Goal: Task Accomplishment & Management: Use online tool/utility

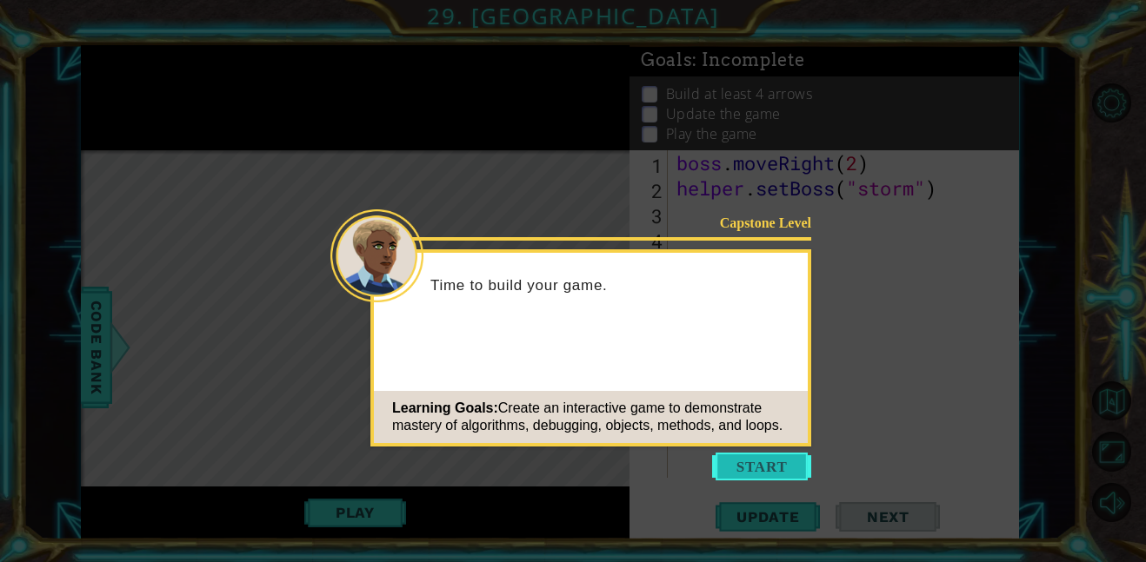
click at [777, 458] on button "Start" at bounding box center [761, 467] width 99 height 28
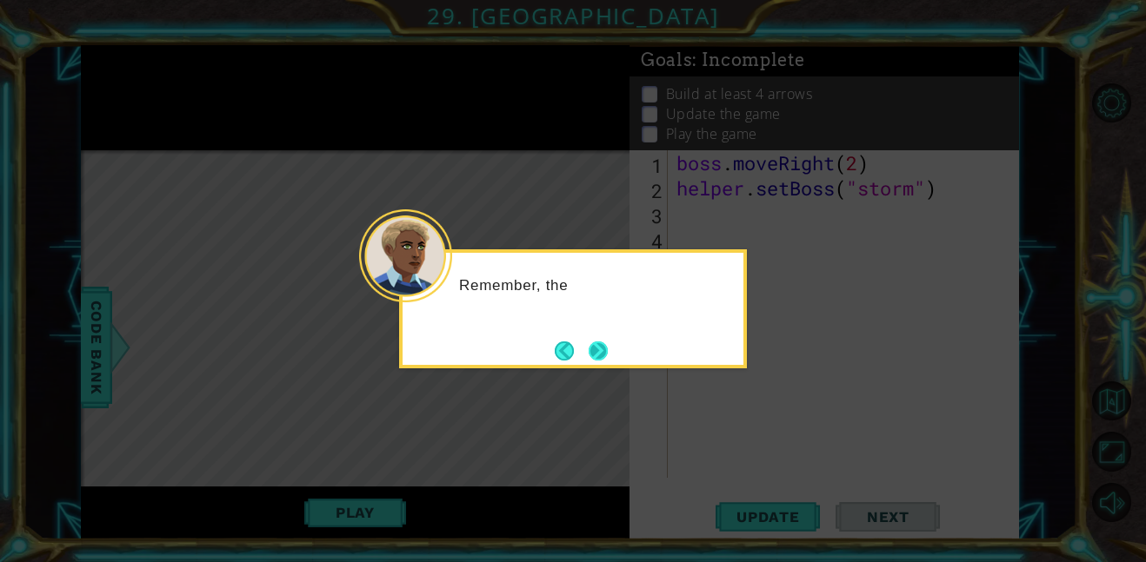
click at [595, 355] on button "Next" at bounding box center [599, 351] width 20 height 20
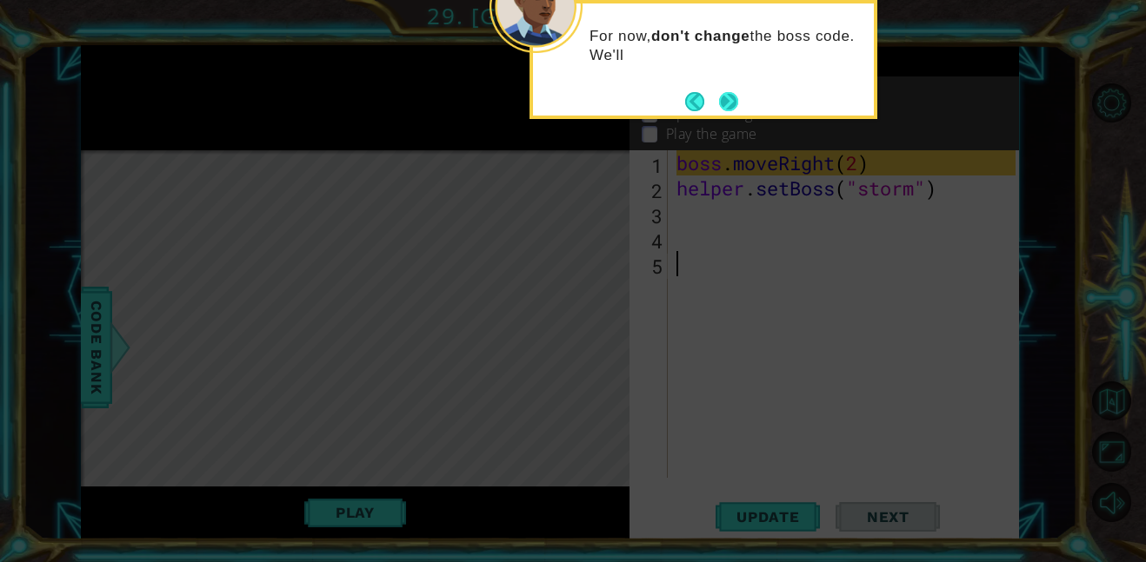
click at [735, 99] on button "Next" at bounding box center [728, 101] width 19 height 19
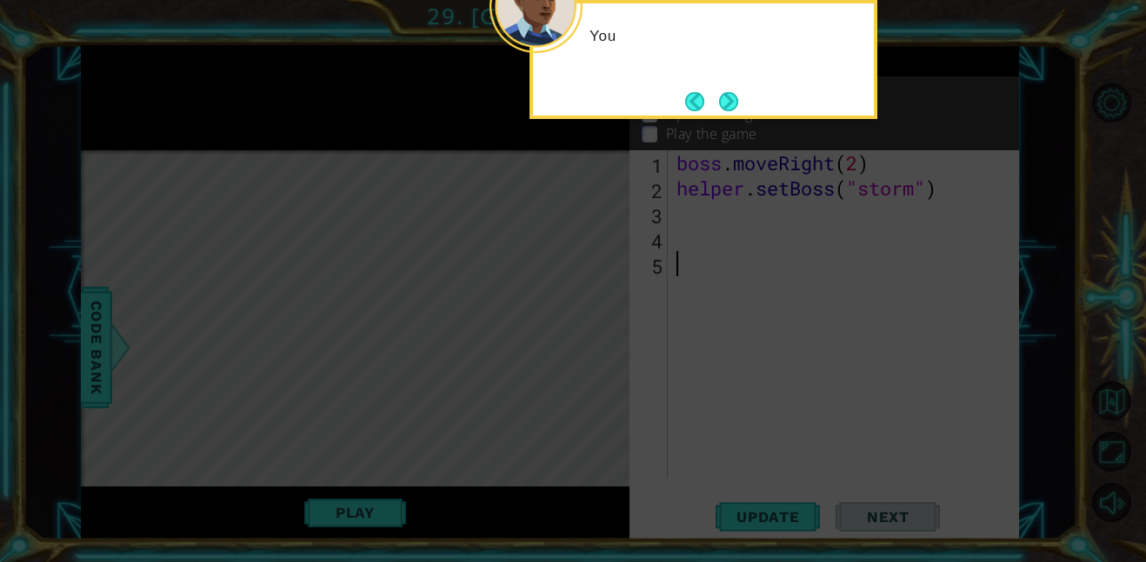
click at [735, 99] on button "Next" at bounding box center [728, 101] width 19 height 19
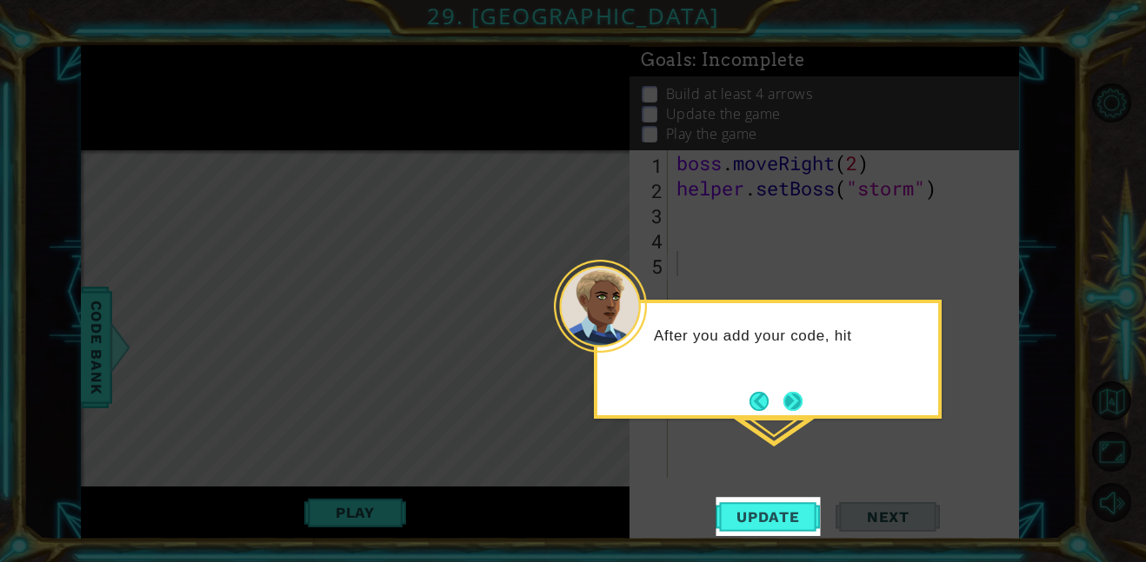
click at [783, 395] on button "Next" at bounding box center [792, 401] width 19 height 19
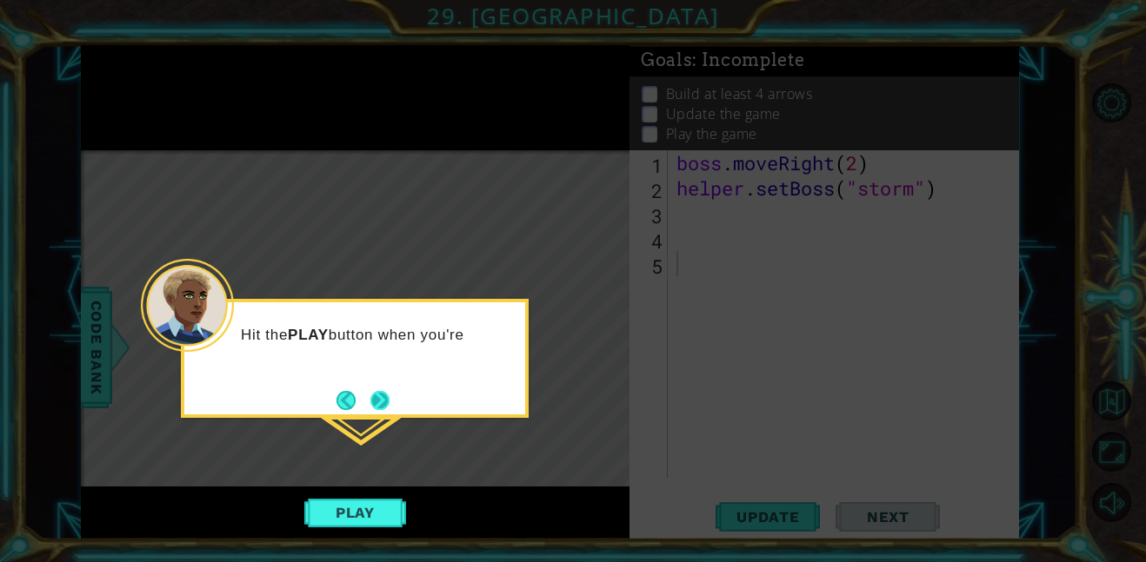
click at [376, 392] on button "Next" at bounding box center [379, 400] width 19 height 19
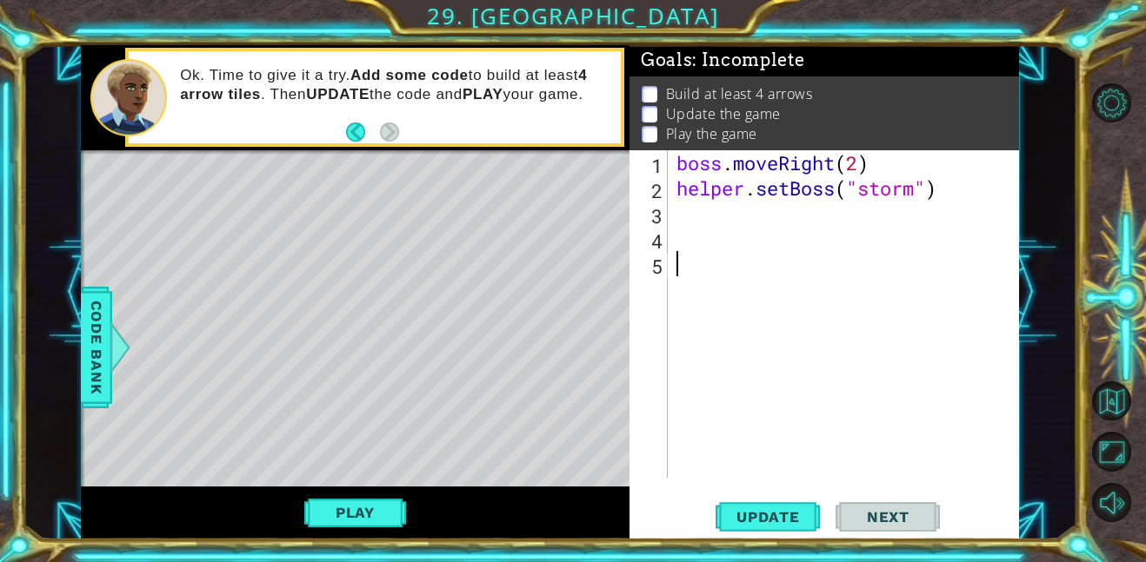
click at [456, 3] on div "1 ההההההההההההההההההההההההההההההההההההההההההההההההההההההההההההההההההההההההההההה…" at bounding box center [573, 281] width 1146 height 562
click at [768, 520] on span "Update" at bounding box center [768, 517] width 98 height 17
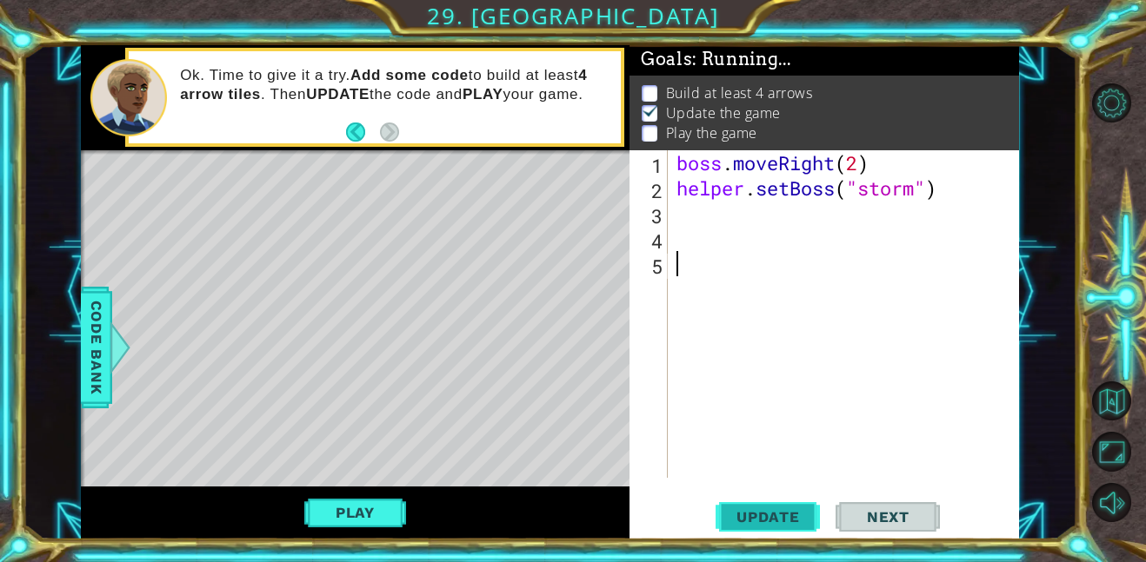
click at [768, 520] on span "Update" at bounding box center [768, 517] width 98 height 17
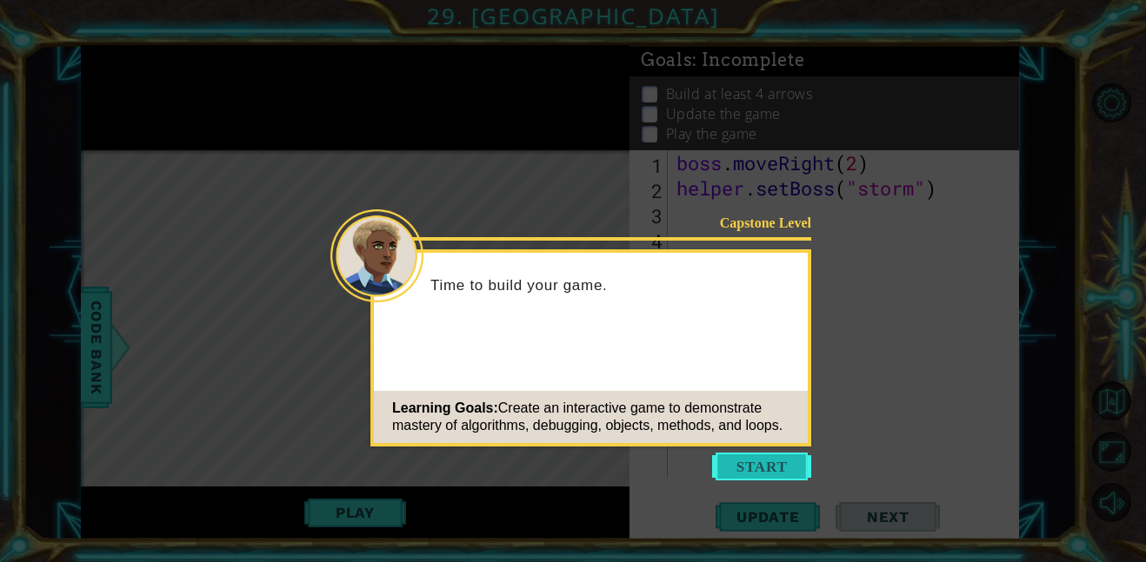
click at [762, 473] on button "Start" at bounding box center [761, 467] width 99 height 28
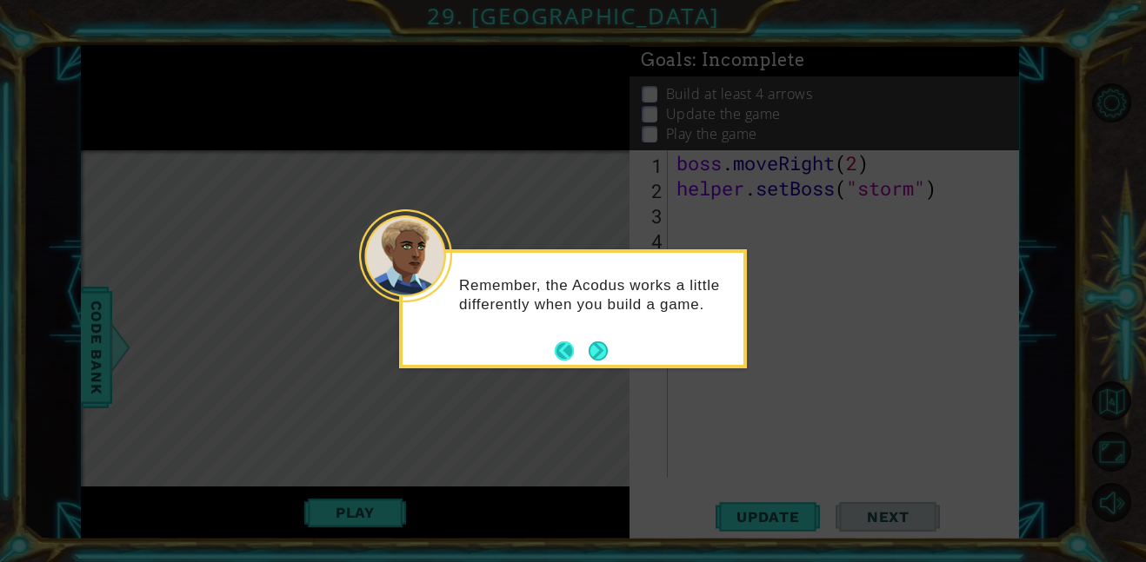
click at [585, 344] on button "Back" at bounding box center [572, 351] width 34 height 19
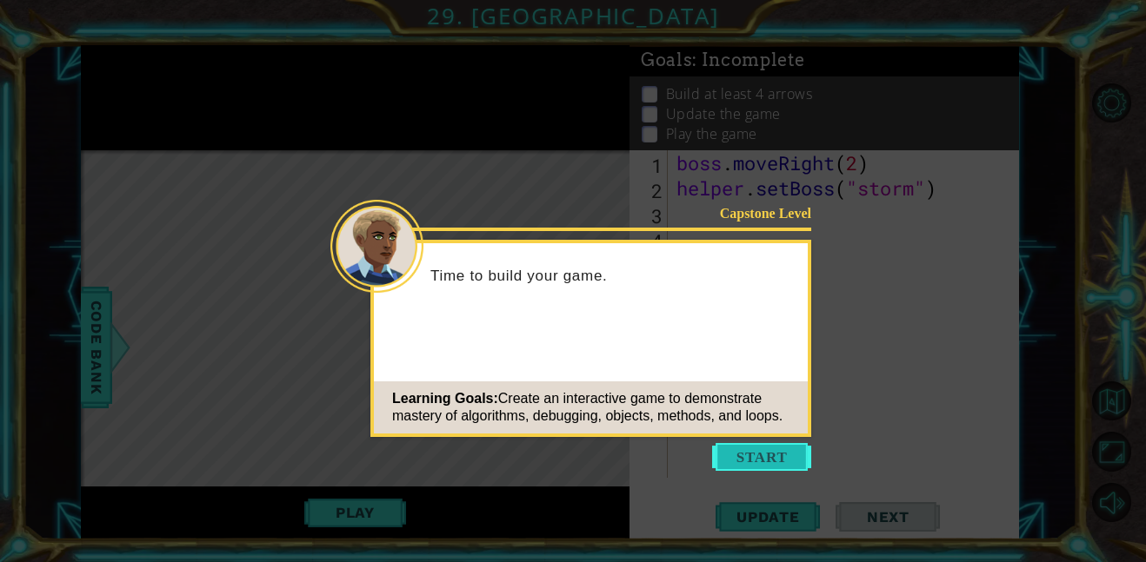
click at [744, 449] on button "Start" at bounding box center [761, 457] width 99 height 28
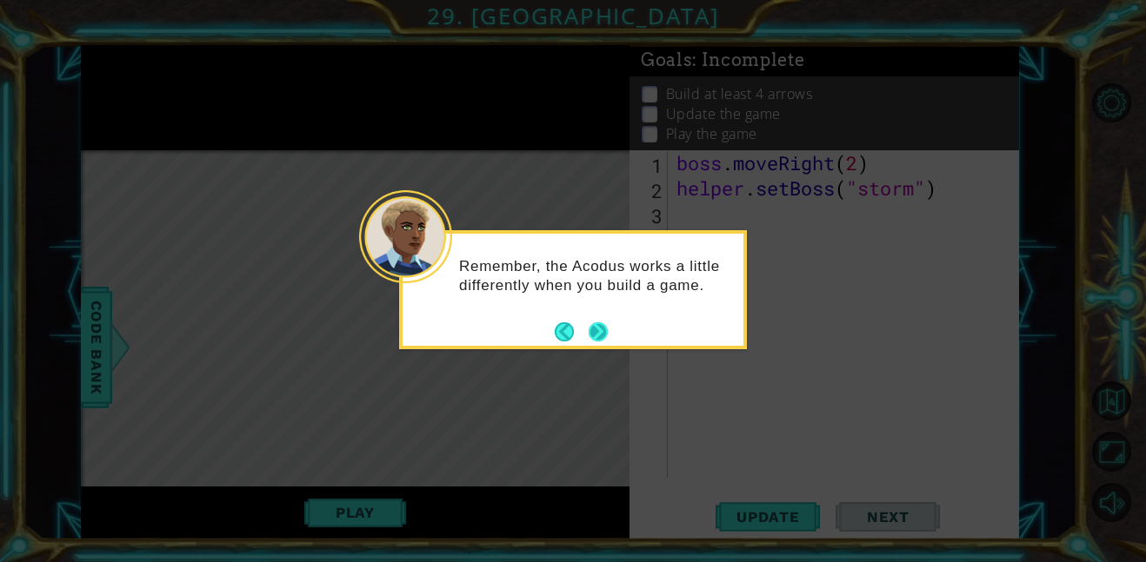
click at [594, 323] on button "Next" at bounding box center [598, 332] width 19 height 19
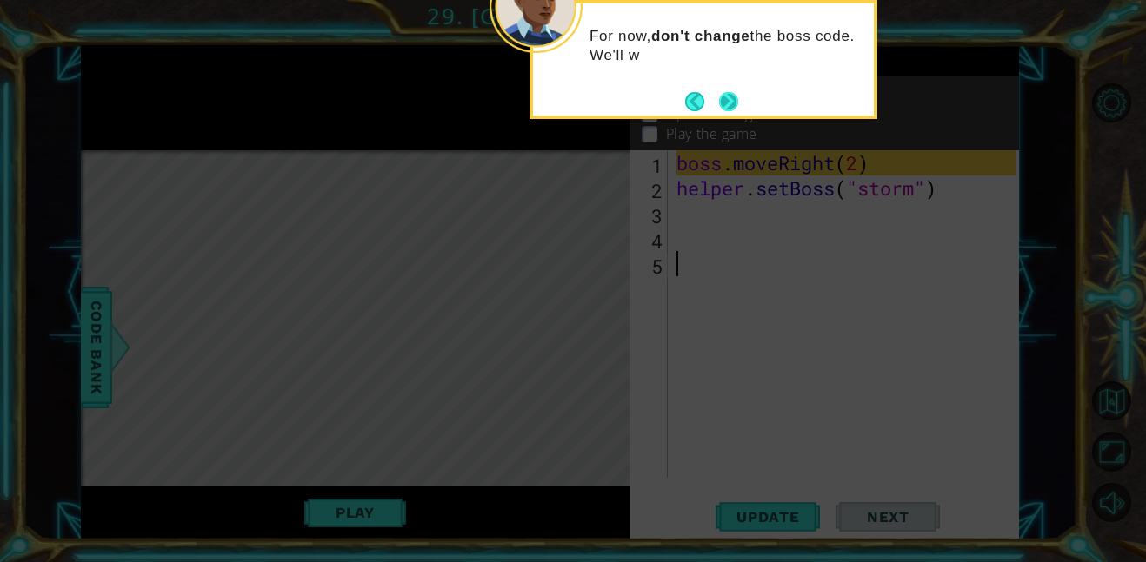
click at [732, 104] on button "Next" at bounding box center [728, 101] width 19 height 19
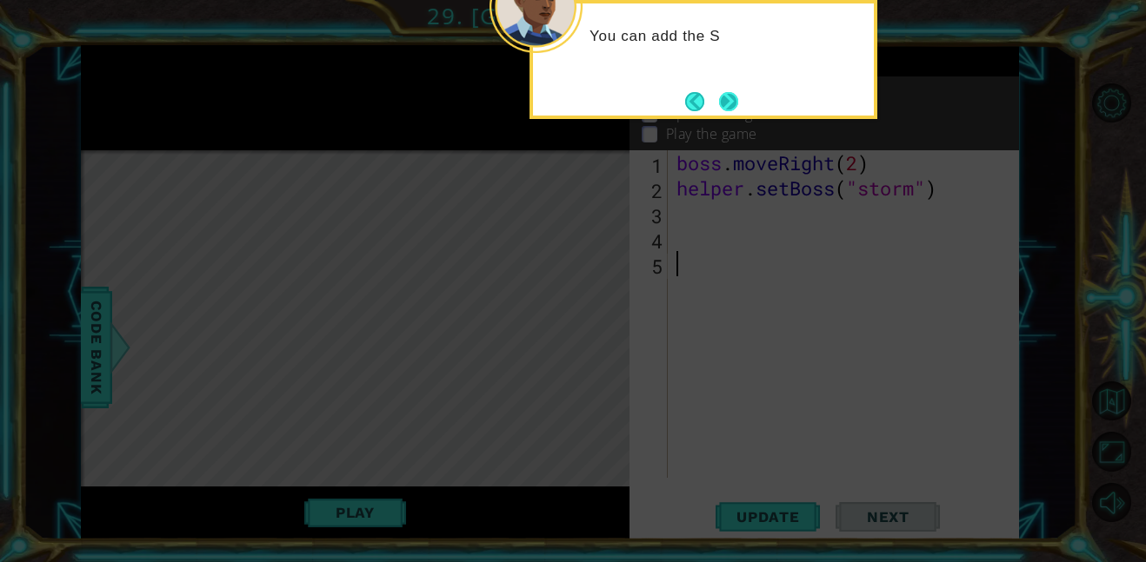
click at [728, 108] on button "Next" at bounding box center [728, 101] width 19 height 19
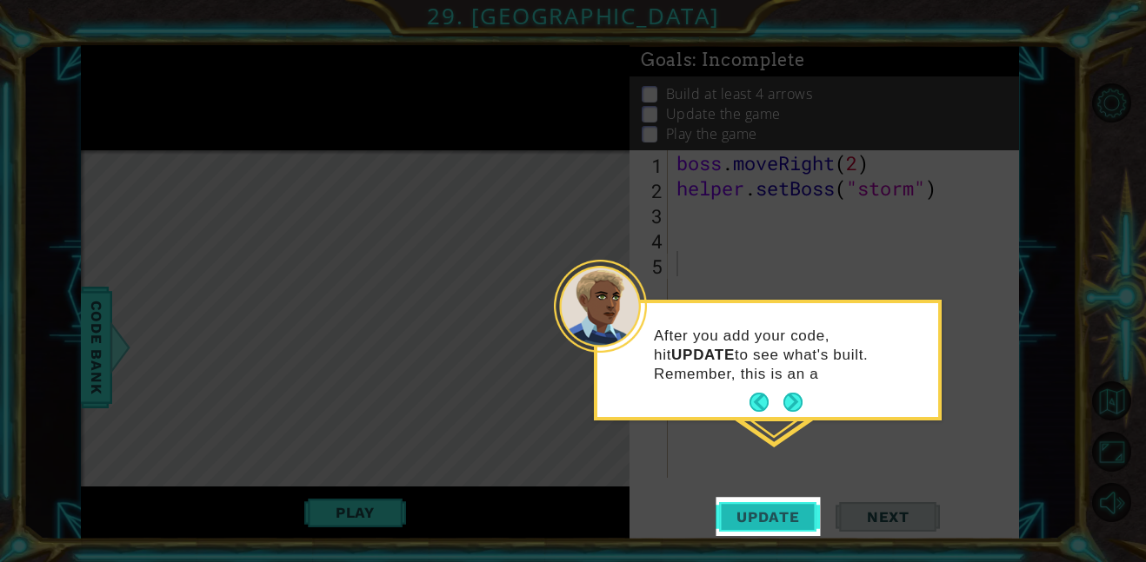
click at [805, 526] on button "Update" at bounding box center [767, 516] width 104 height 39
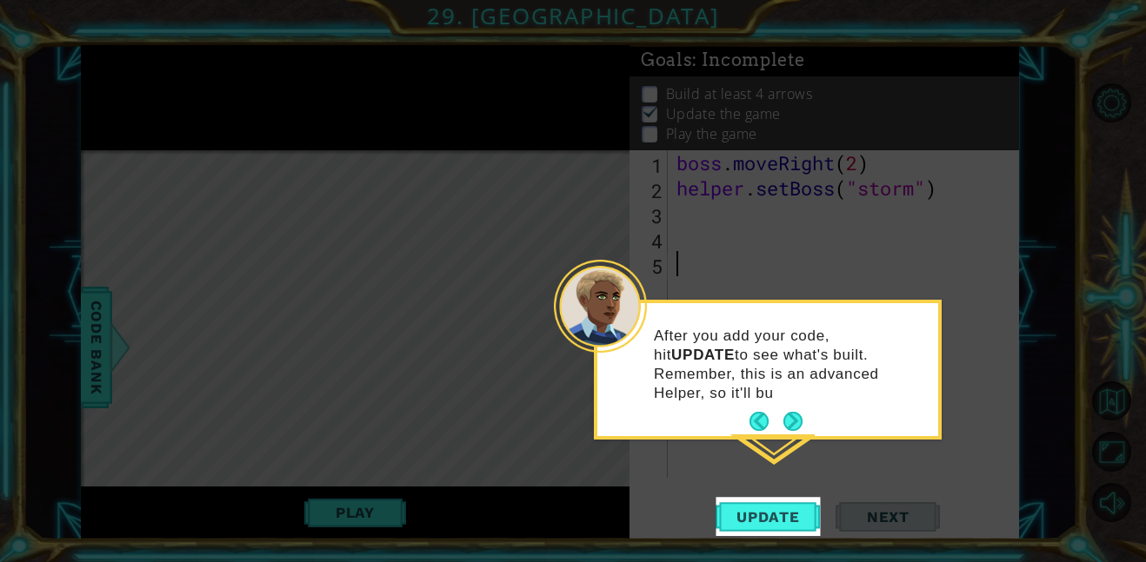
scroll to position [1, 0]
click at [788, 412] on button "Next" at bounding box center [792, 421] width 19 height 19
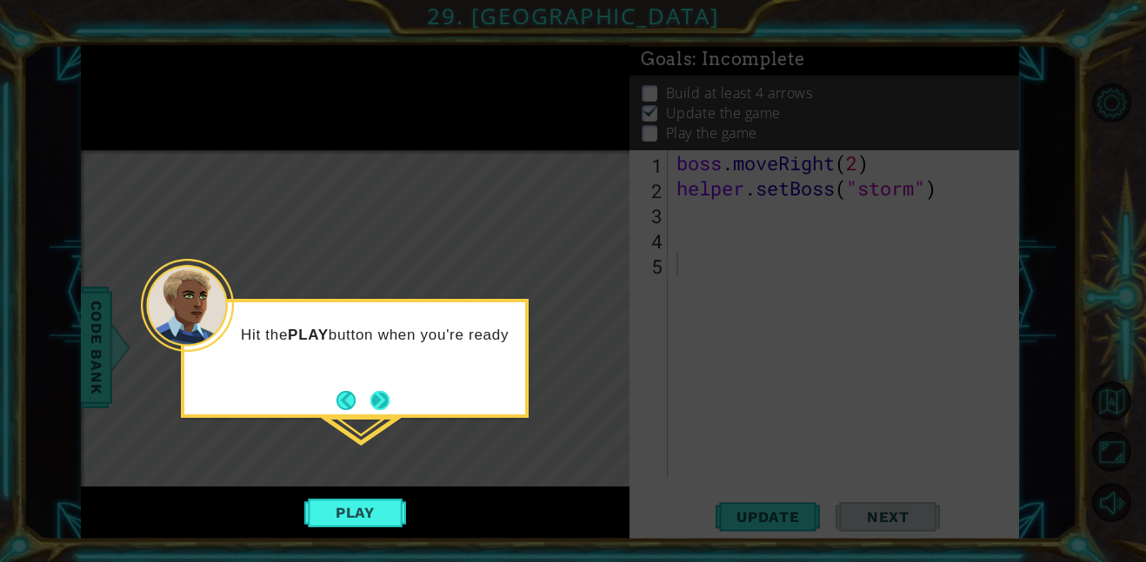
click at [377, 402] on button "Next" at bounding box center [380, 400] width 22 height 22
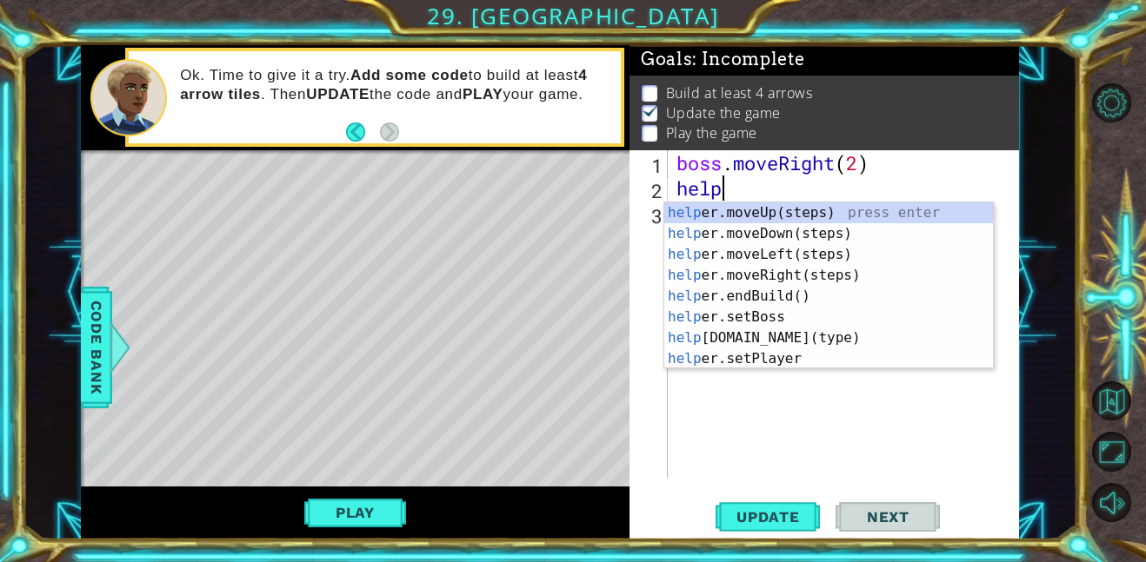
type textarea "h"
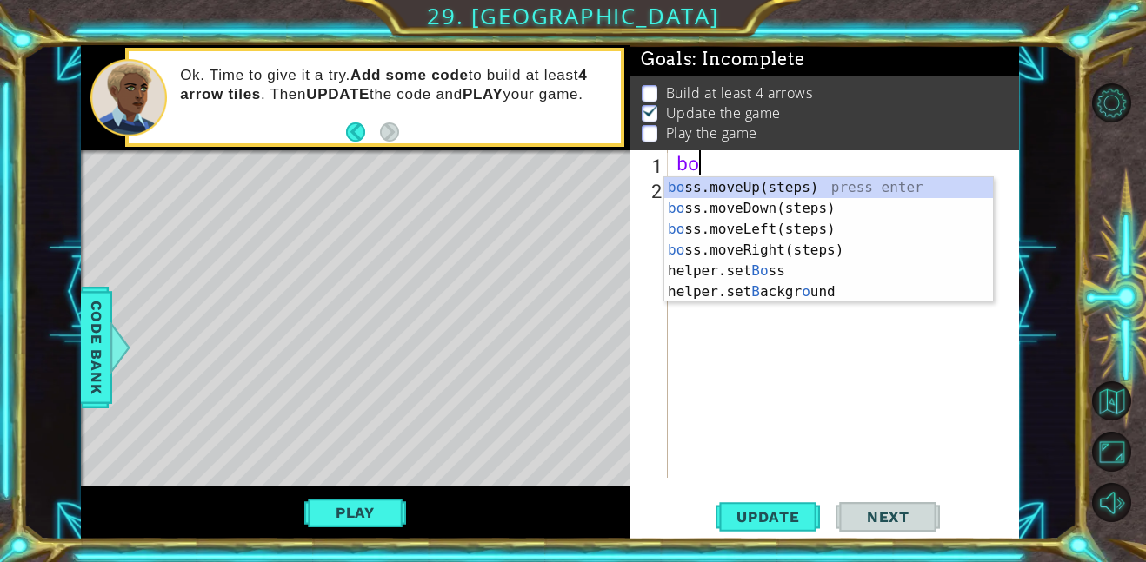
type textarea "b"
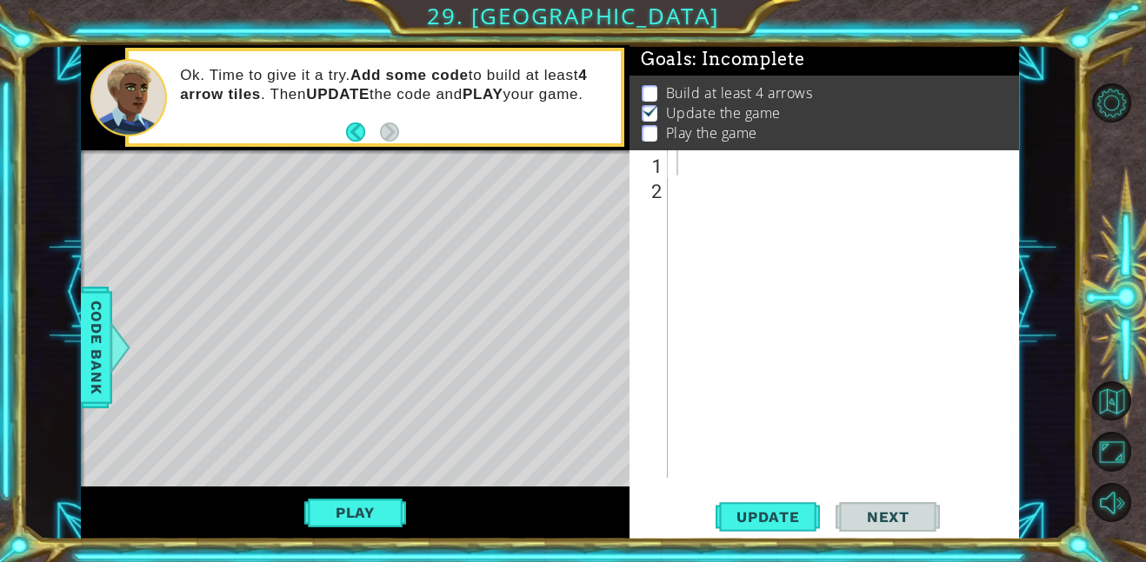
click at [753, 496] on div "1 2 ההההההההההההההההההההההההההההההההההההההההההההההההההההההההההההההההההההההההההה…" at bounding box center [823, 344] width 389 height 389
click at [766, 514] on span "Update" at bounding box center [768, 517] width 98 height 17
type textarea "h"
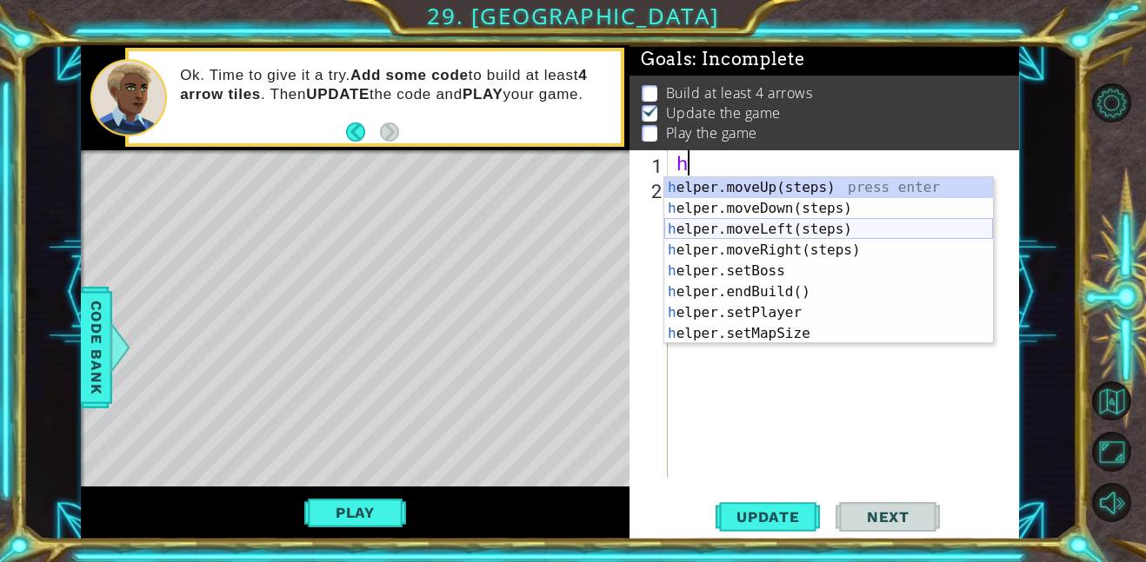
scroll to position [104, 0]
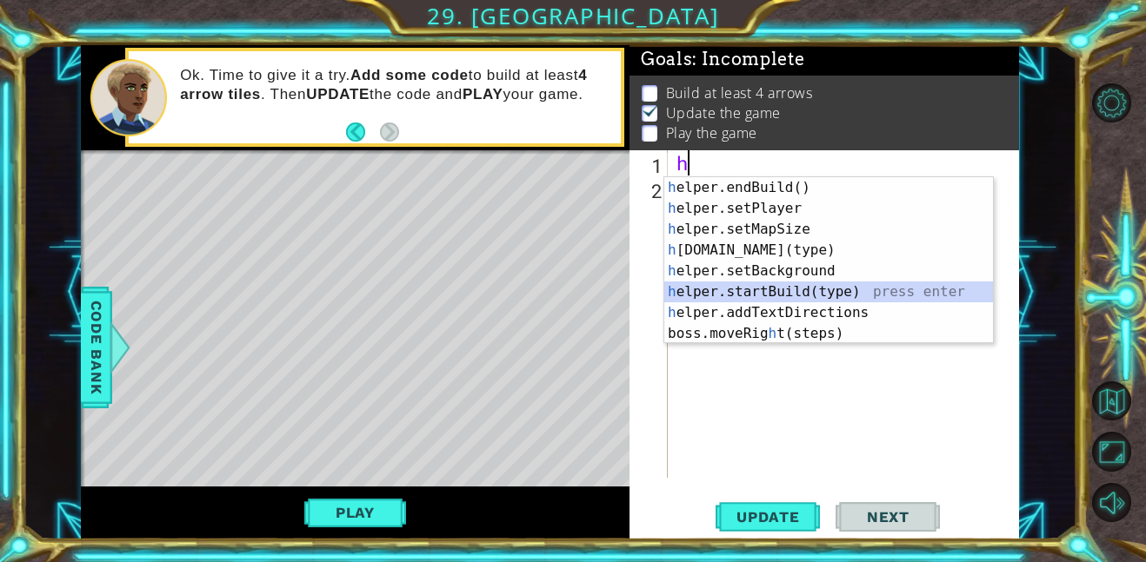
click at [783, 290] on div "h elper.endBuild() press enter h elper.setPlayer press enter h elper.setMapSize…" at bounding box center [828, 281] width 329 height 209
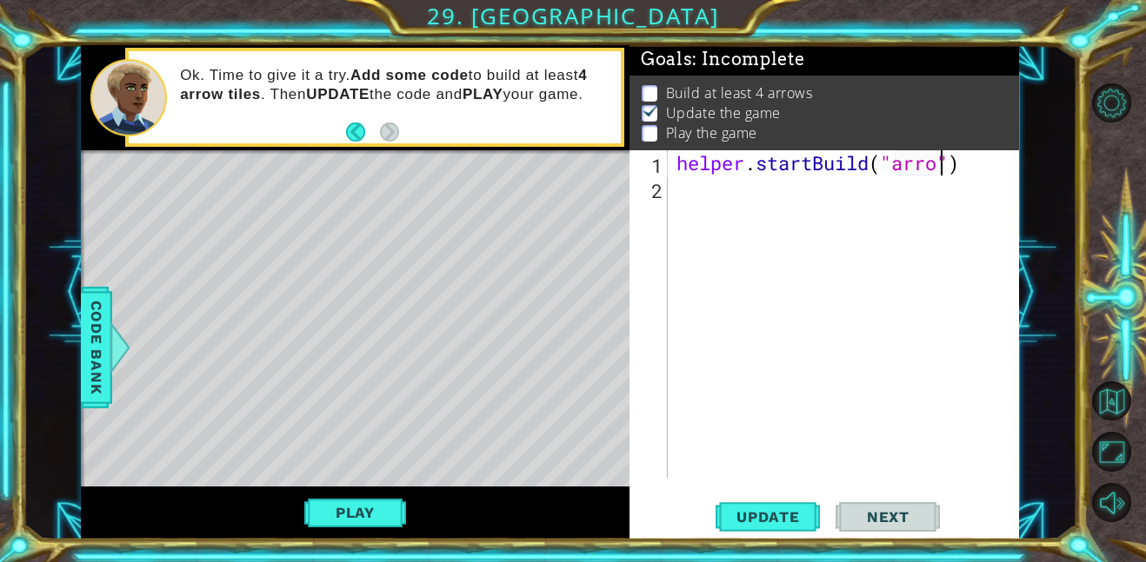
scroll to position [0, 12]
click at [374, 507] on button "Play" at bounding box center [355, 512] width 102 height 33
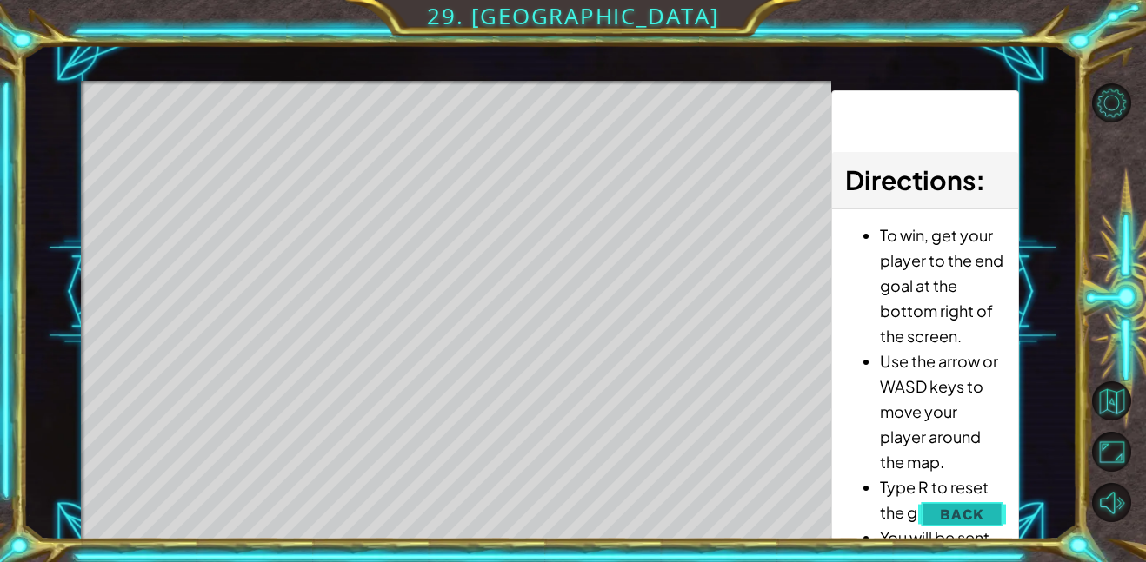
click at [980, 515] on span "Back" at bounding box center [962, 514] width 44 height 17
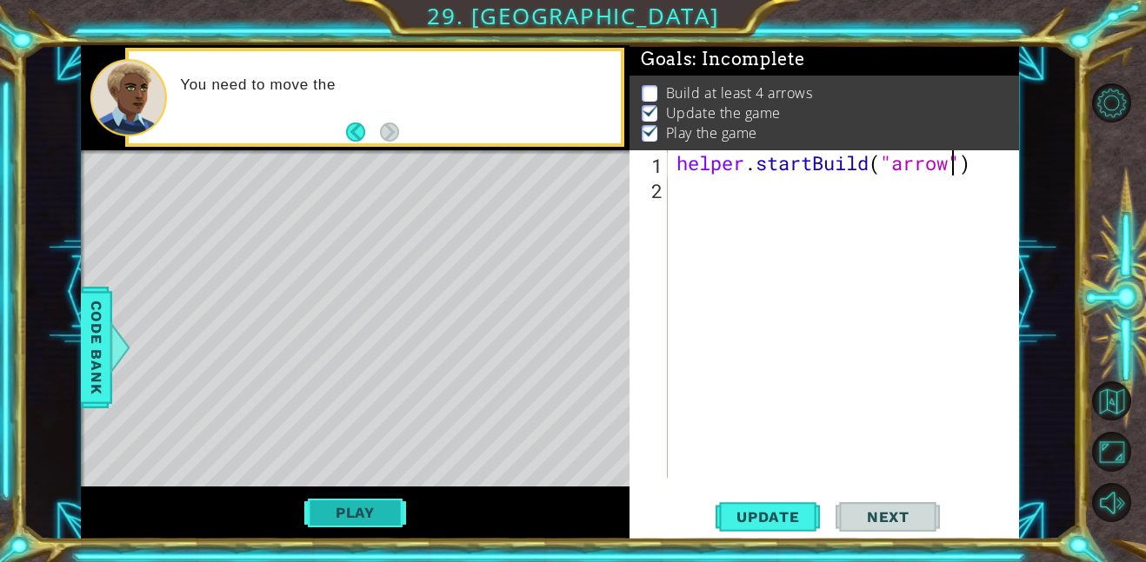
click at [324, 523] on button "Play" at bounding box center [355, 512] width 102 height 33
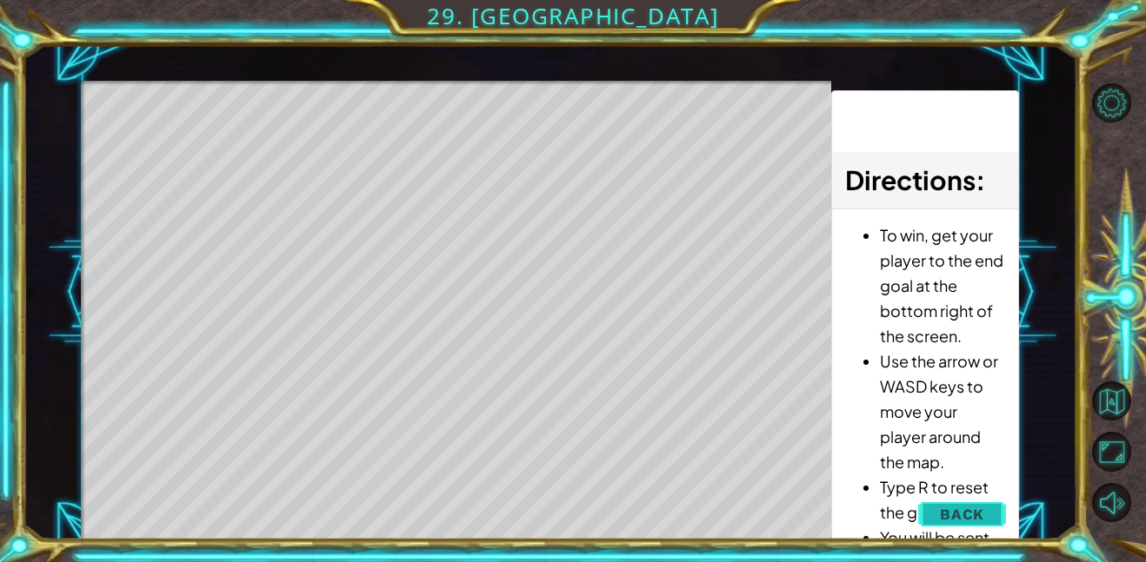
click at [949, 507] on span "Back" at bounding box center [962, 514] width 44 height 17
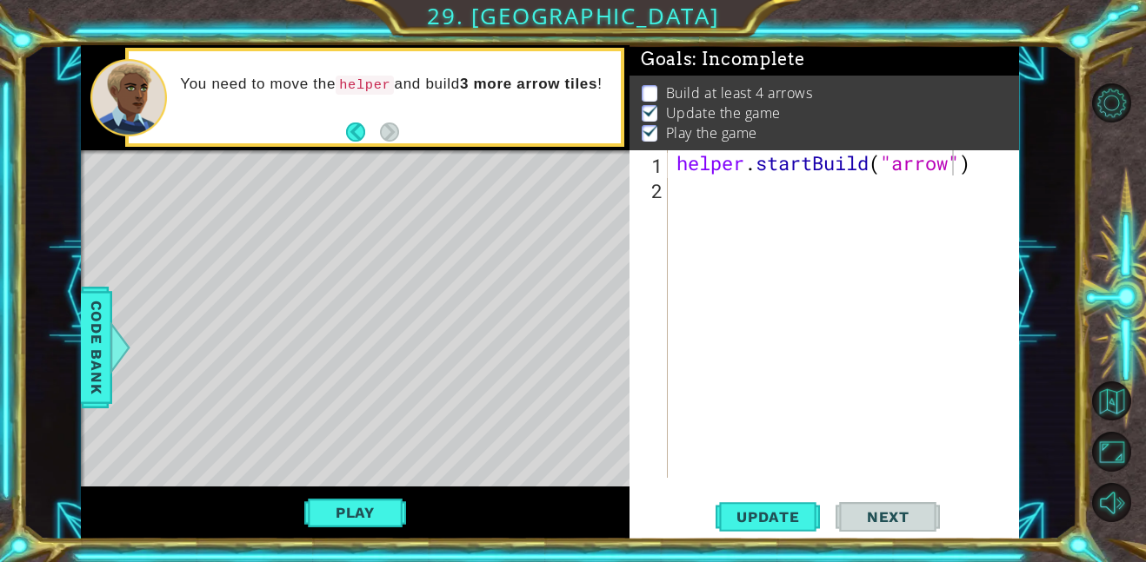
click at [965, 168] on div "helper . startBuild ( "arrow" )" at bounding box center [848, 339] width 351 height 378
click at [969, 167] on div "helper . startBuild ( "arrow" )" at bounding box center [848, 339] width 351 height 378
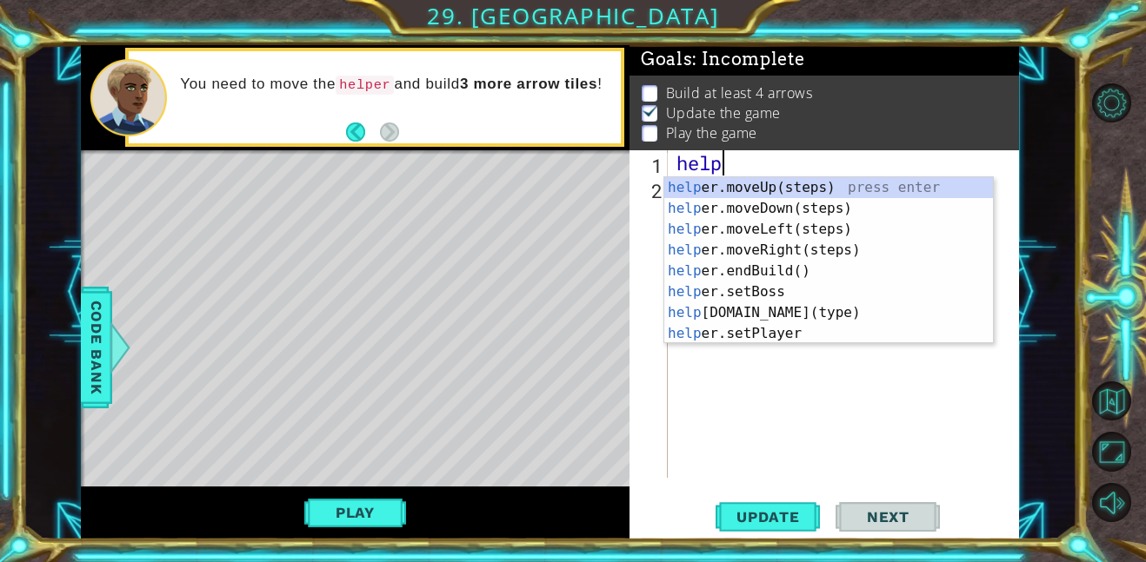
scroll to position [0, 1]
type textarea "h"
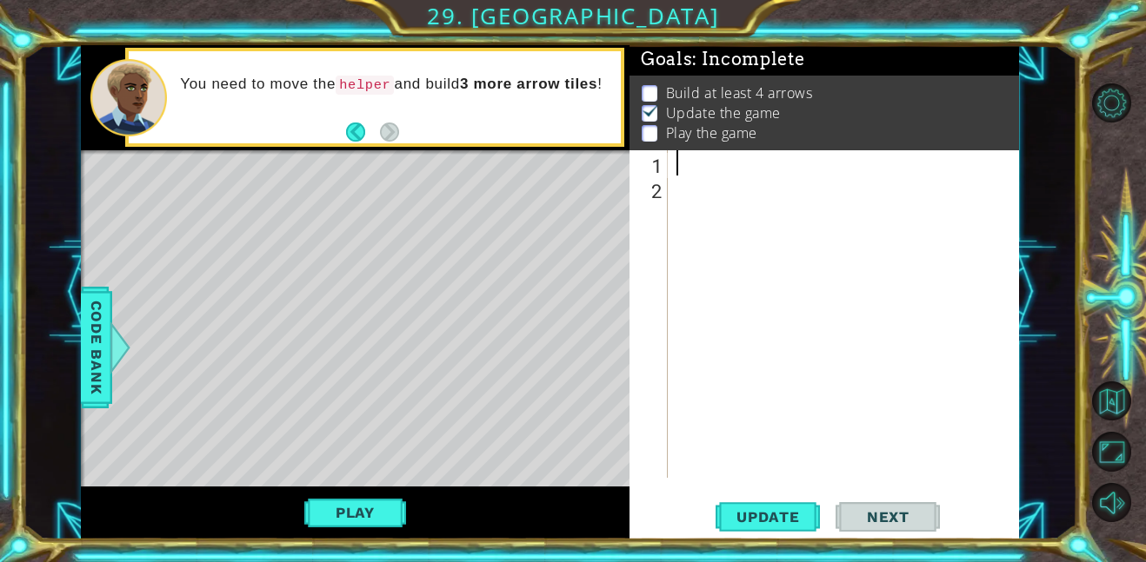
type textarea "h"
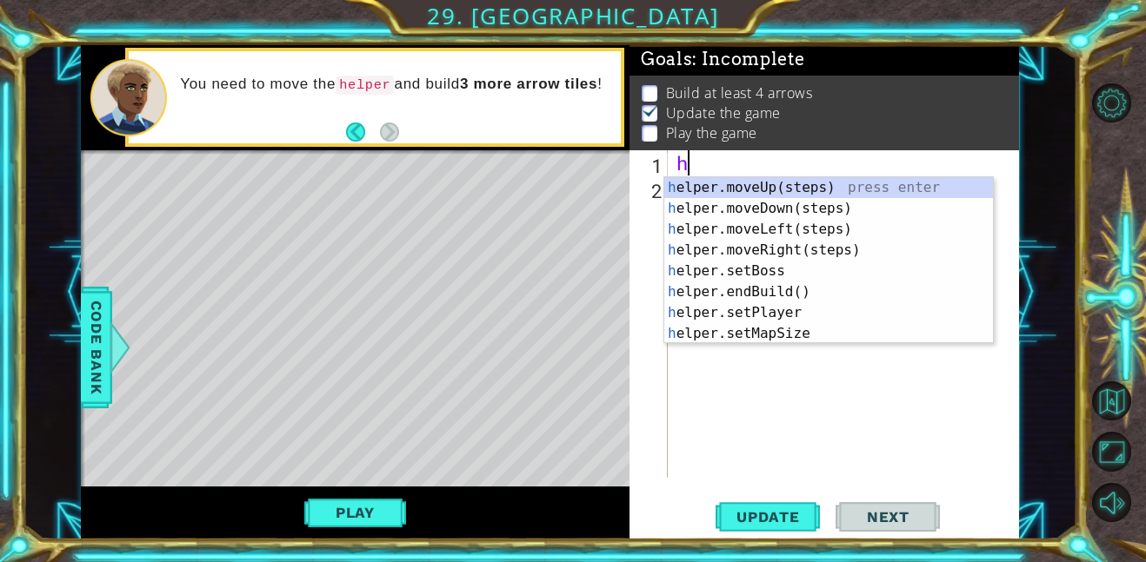
click at [762, 432] on div "h" at bounding box center [848, 339] width 351 height 378
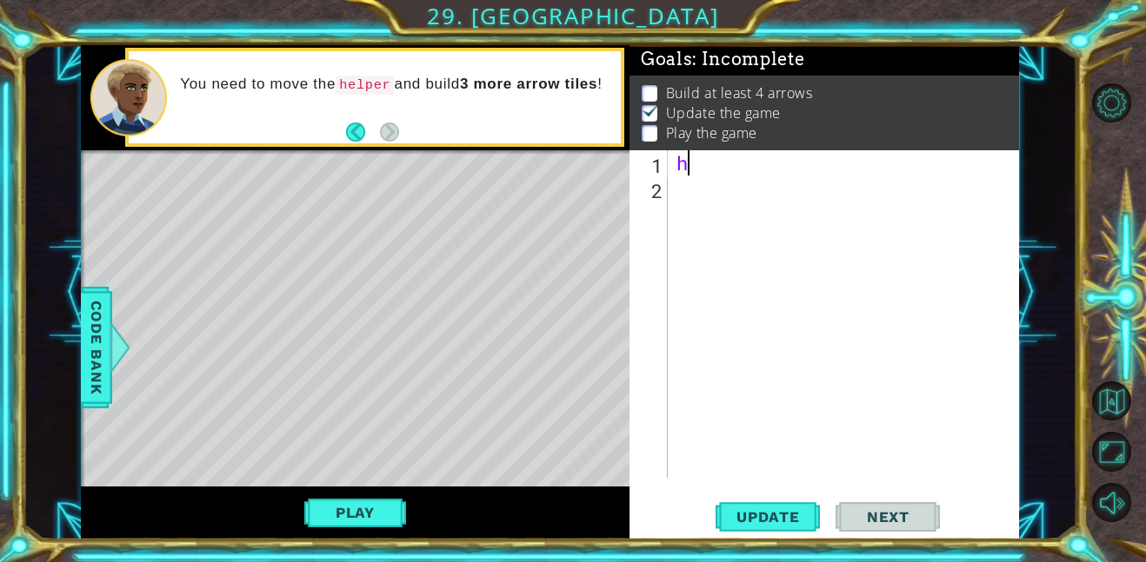
click at [754, 168] on div "h" at bounding box center [848, 339] width 351 height 378
type textarea "h"
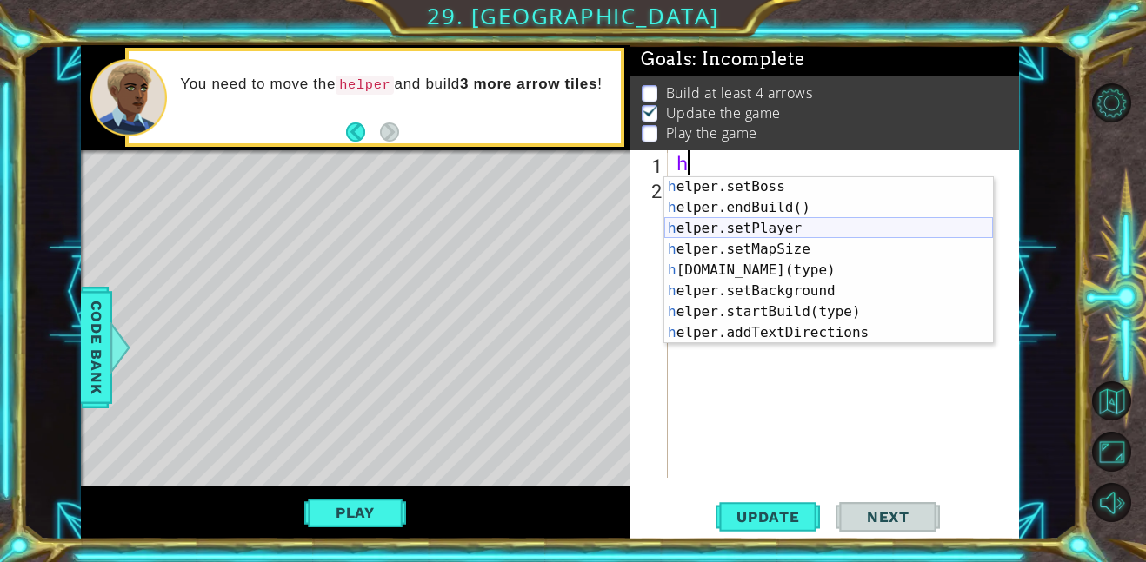
scroll to position [104, 0]
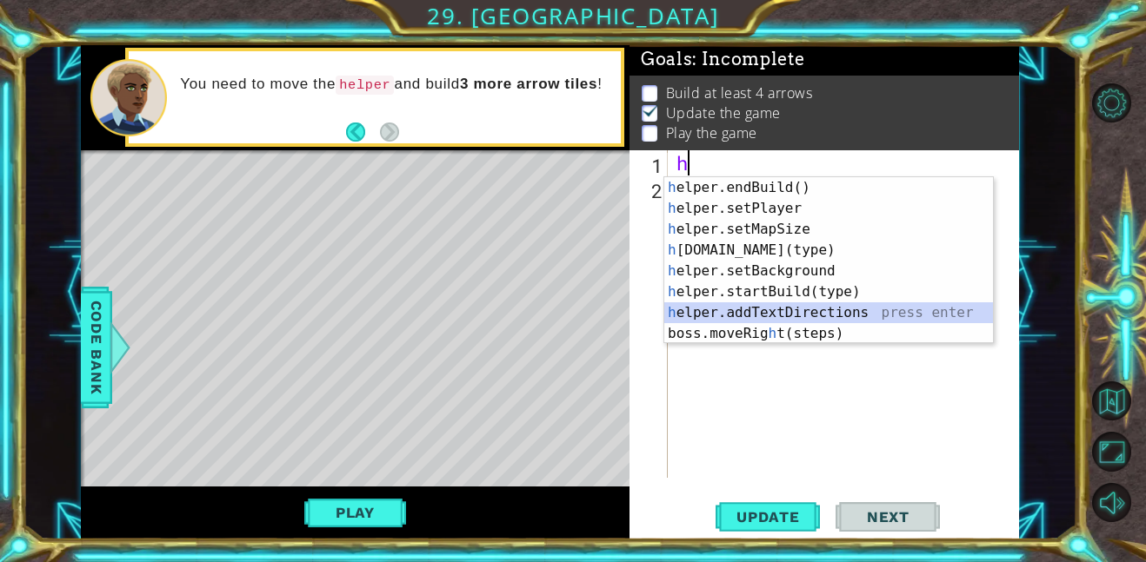
click at [802, 311] on div "h elper.endBuild() press enter h elper.setPlayer press enter h elper.setMapSize…" at bounding box center [828, 281] width 329 height 209
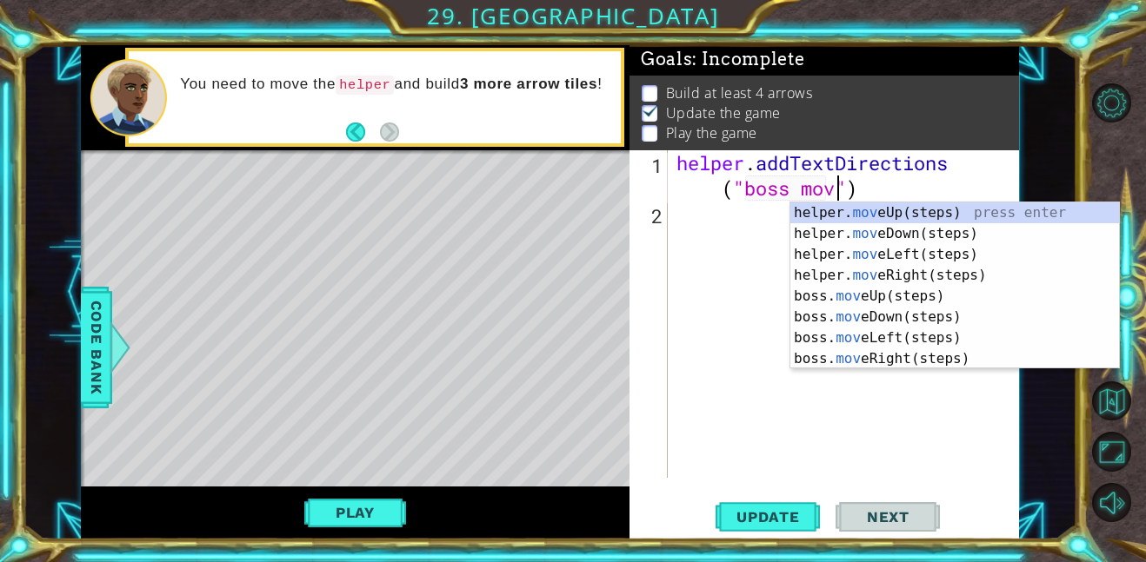
scroll to position [0, 17]
click at [883, 210] on div "helper. mov eUp(steps) press enter helper. mov eDown(steps) press enter helper.…" at bounding box center [954, 307] width 329 height 209
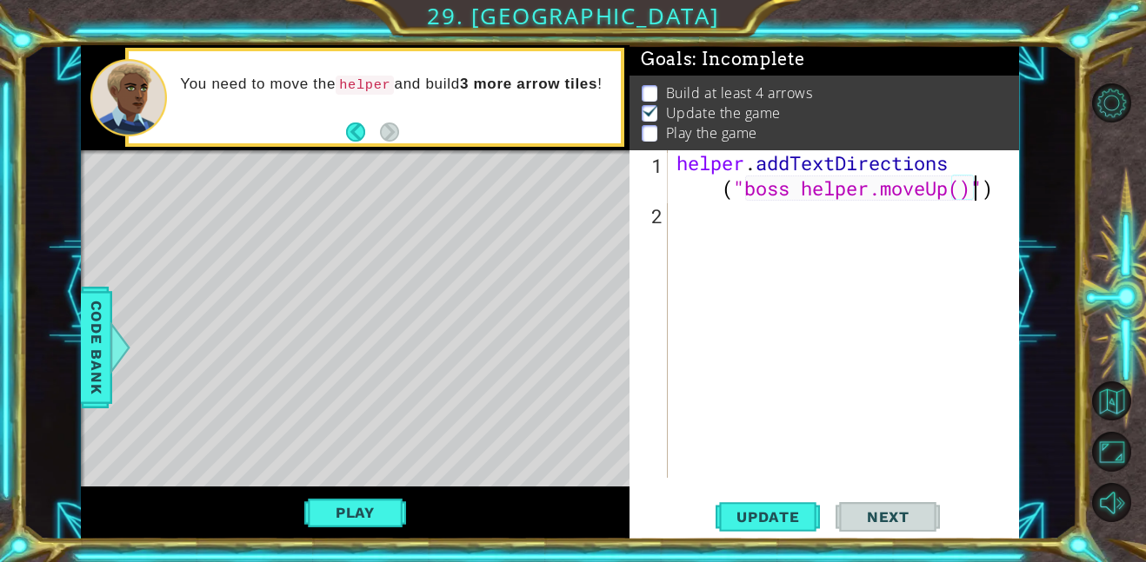
type textarea "helper.addTextDirections("boss helper.moveUp()")"
click at [289, 515] on div "Play" at bounding box center [355, 513] width 549 height 53
click at [327, 514] on button "Play" at bounding box center [355, 512] width 102 height 33
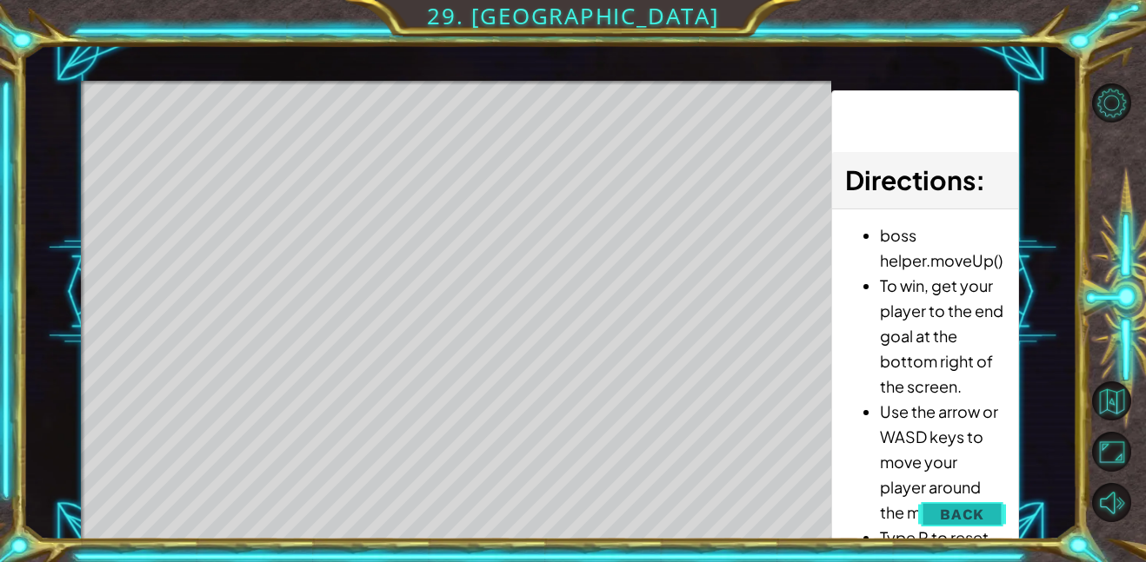
click at [979, 510] on span "Back" at bounding box center [962, 514] width 44 height 17
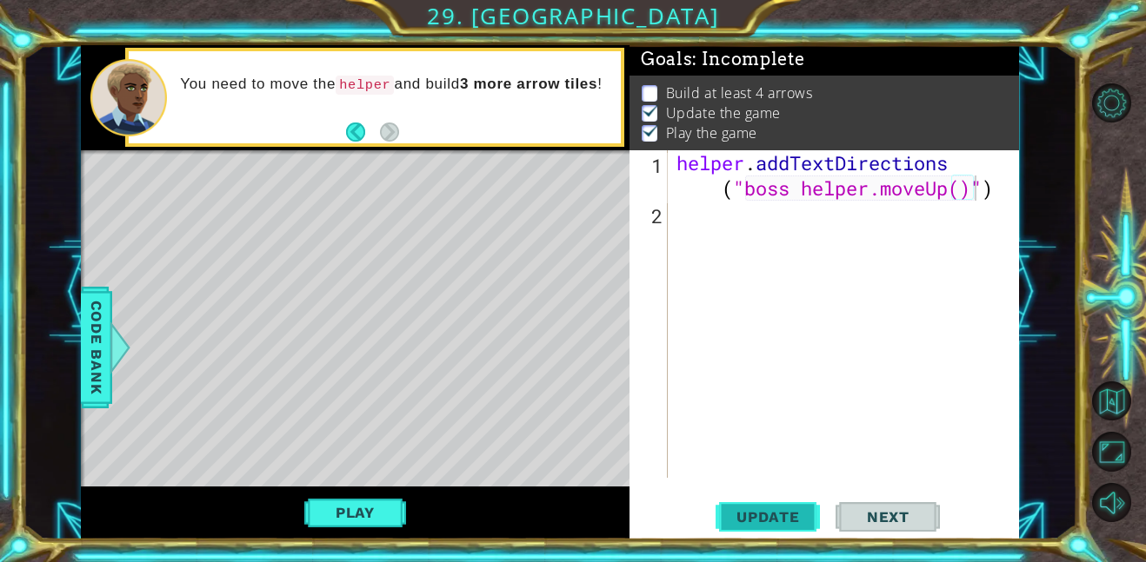
click at [783, 522] on span "Update" at bounding box center [768, 517] width 98 height 17
click at [342, 507] on button "Play" at bounding box center [355, 512] width 102 height 33
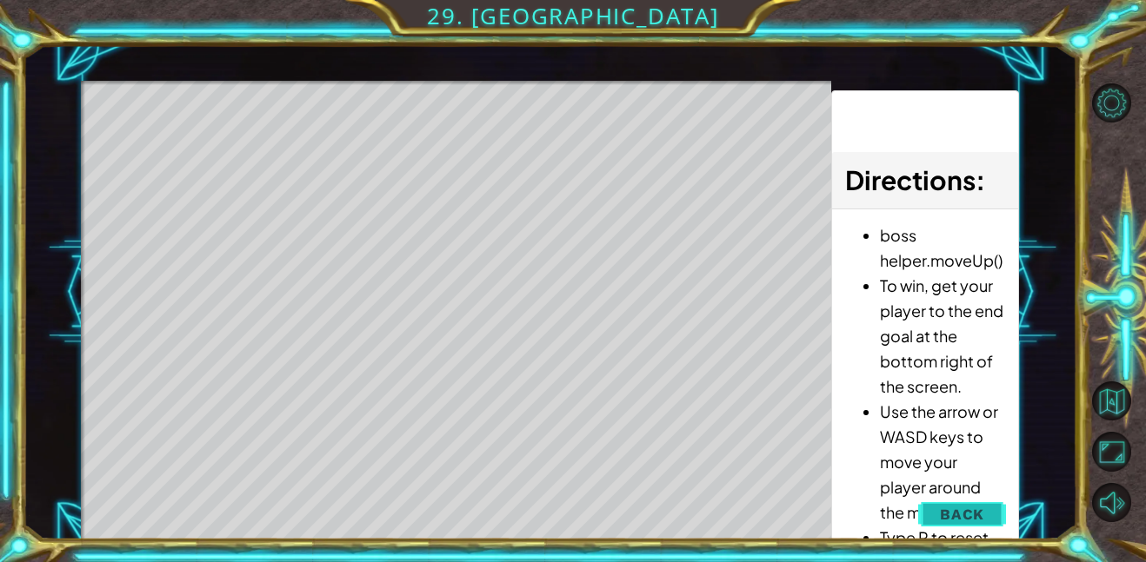
click at [941, 521] on span "Back" at bounding box center [962, 514] width 44 height 17
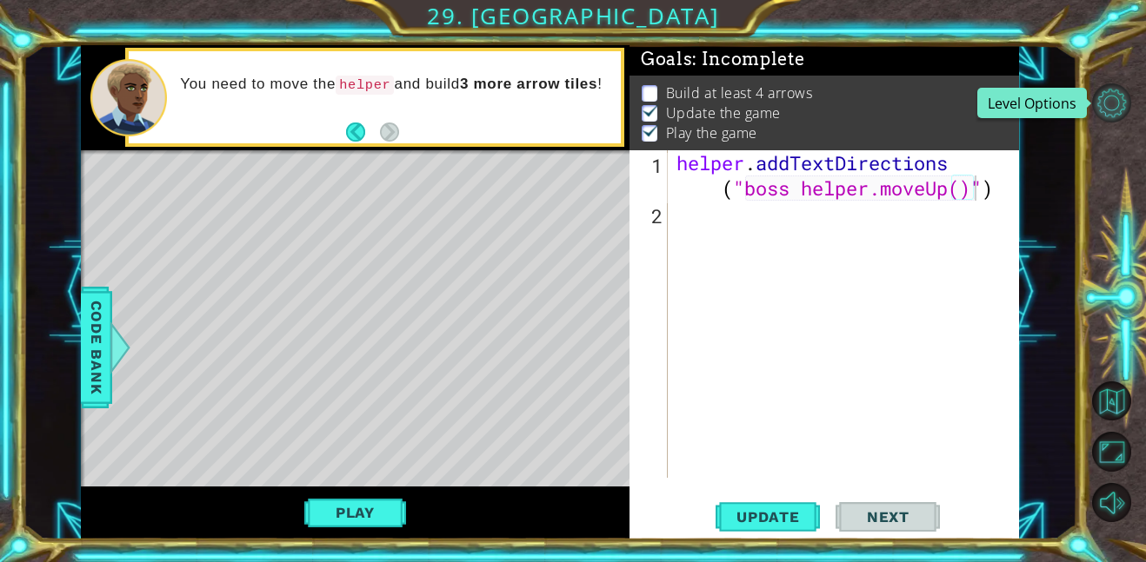
click at [1114, 99] on button "Level Options" at bounding box center [1111, 102] width 39 height 39
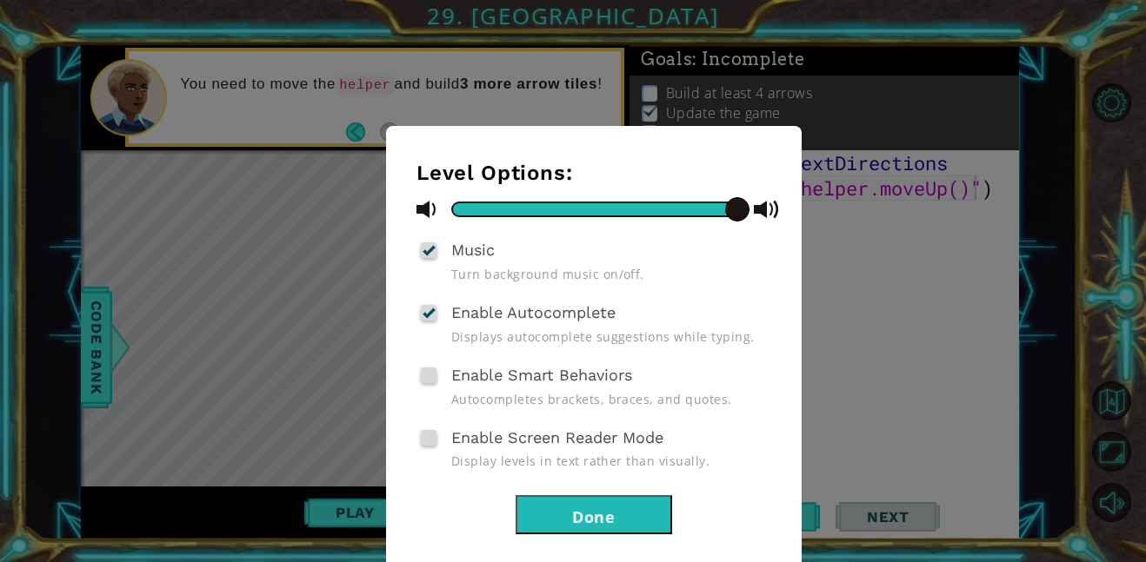
click at [1103, 273] on div "Level Options: Music Turn background music on/off. Enable Autocomplete Displays…" at bounding box center [573, 281] width 1146 height 562
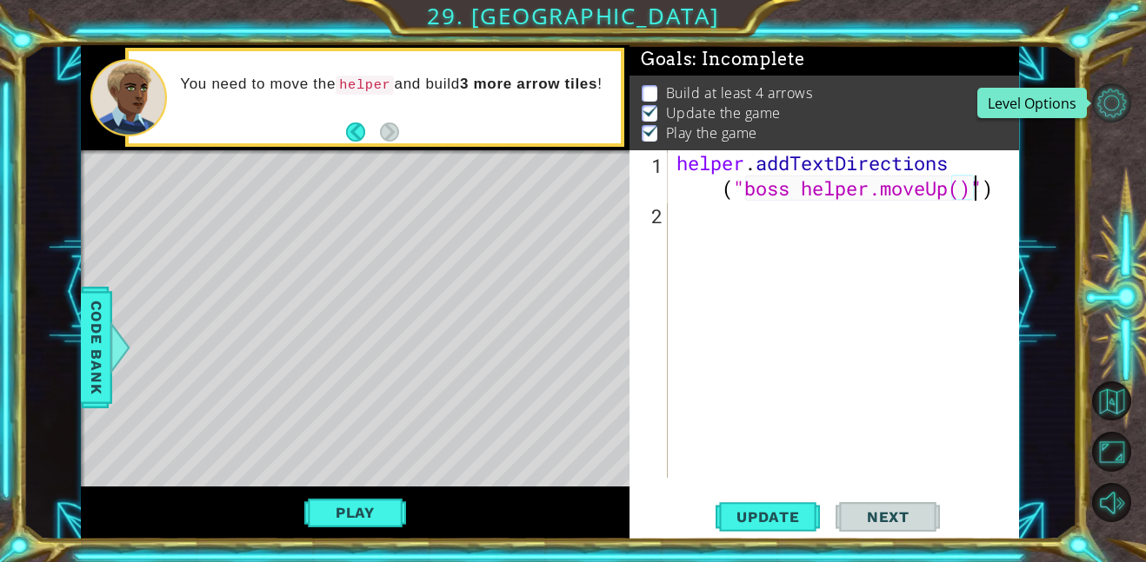
click at [1107, 100] on button "Level Options" at bounding box center [1111, 102] width 39 height 39
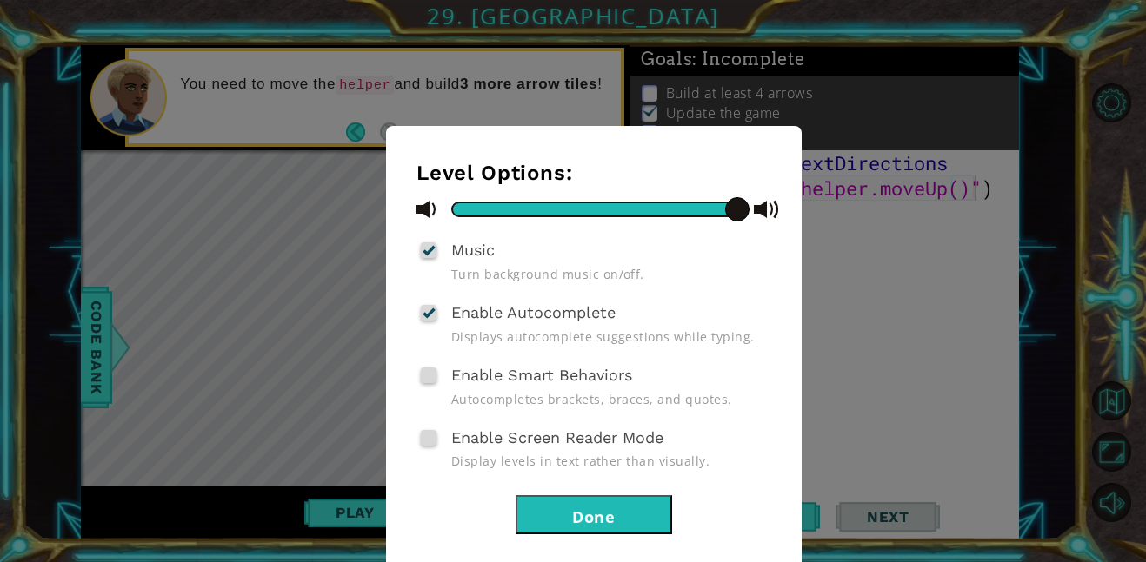
click at [545, 506] on button "Done" at bounding box center [593, 515] width 156 height 39
